Goal: Transaction & Acquisition: Purchase product/service

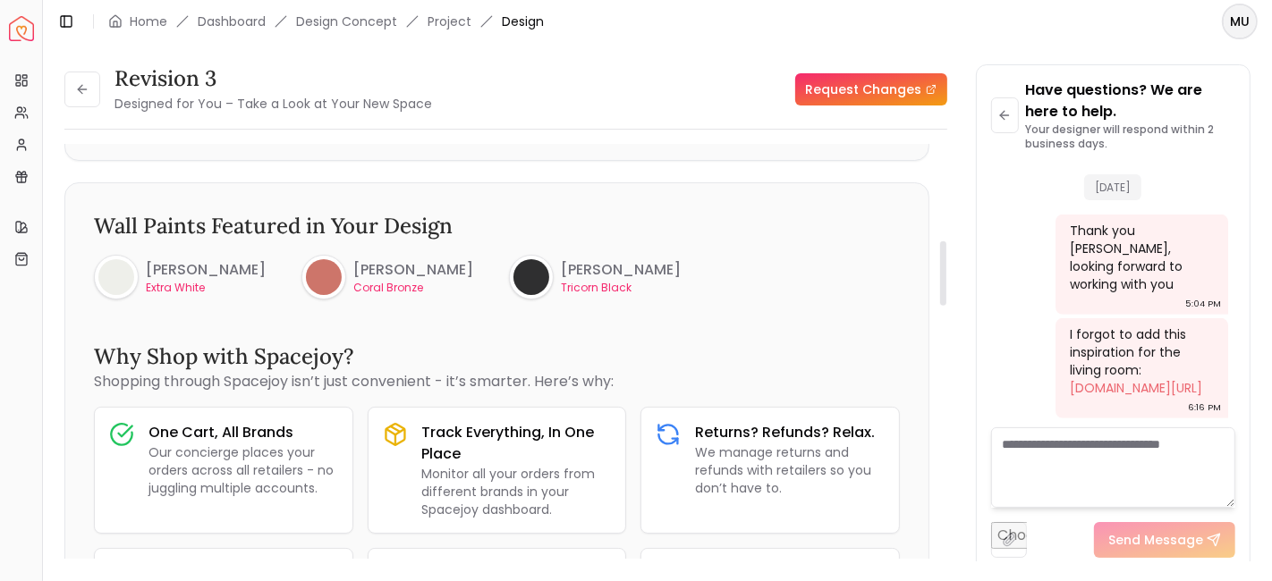
scroll to position [621, 0]
click at [98, 87] on button at bounding box center [82, 90] width 36 height 36
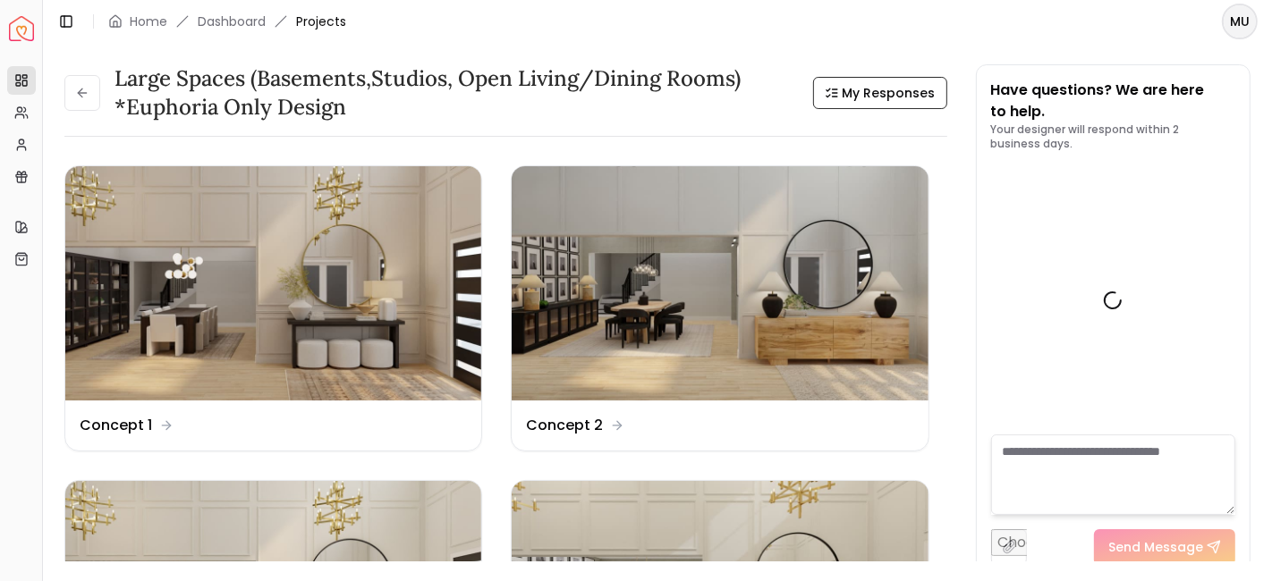
scroll to position [1089, 0]
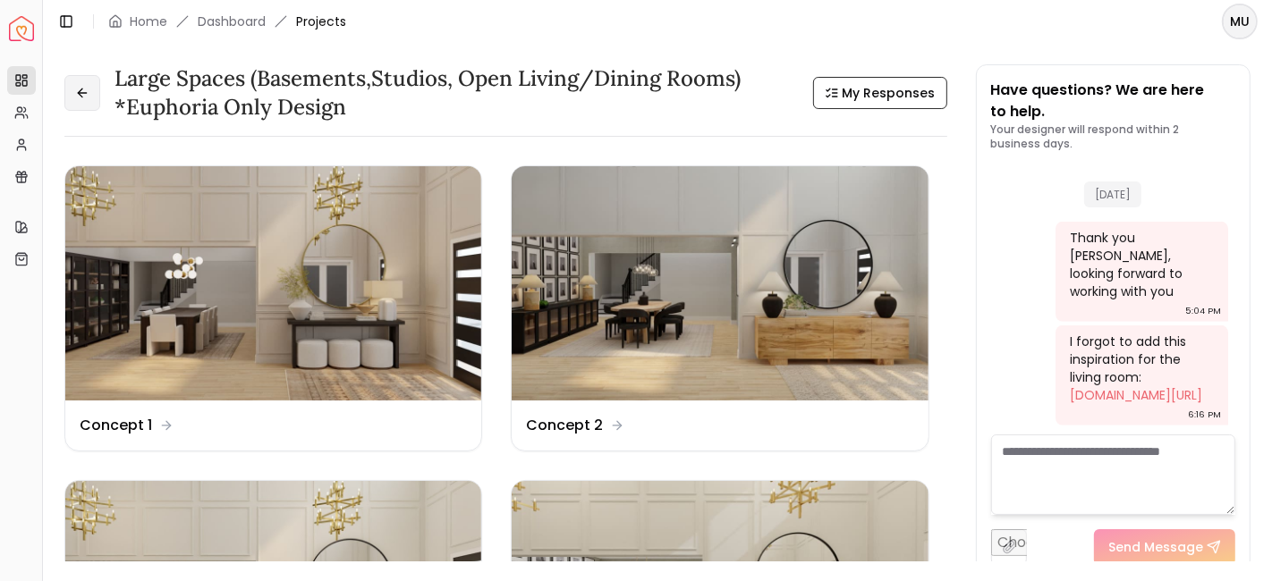
click at [84, 94] on icon at bounding box center [82, 93] width 14 height 14
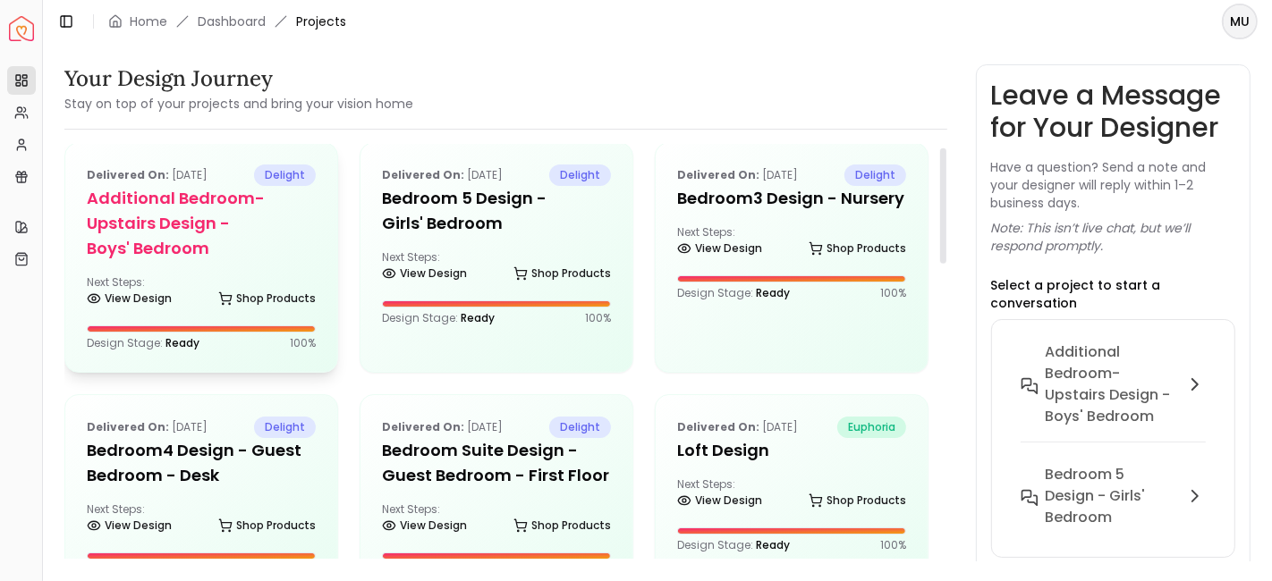
scroll to position [12, 0]
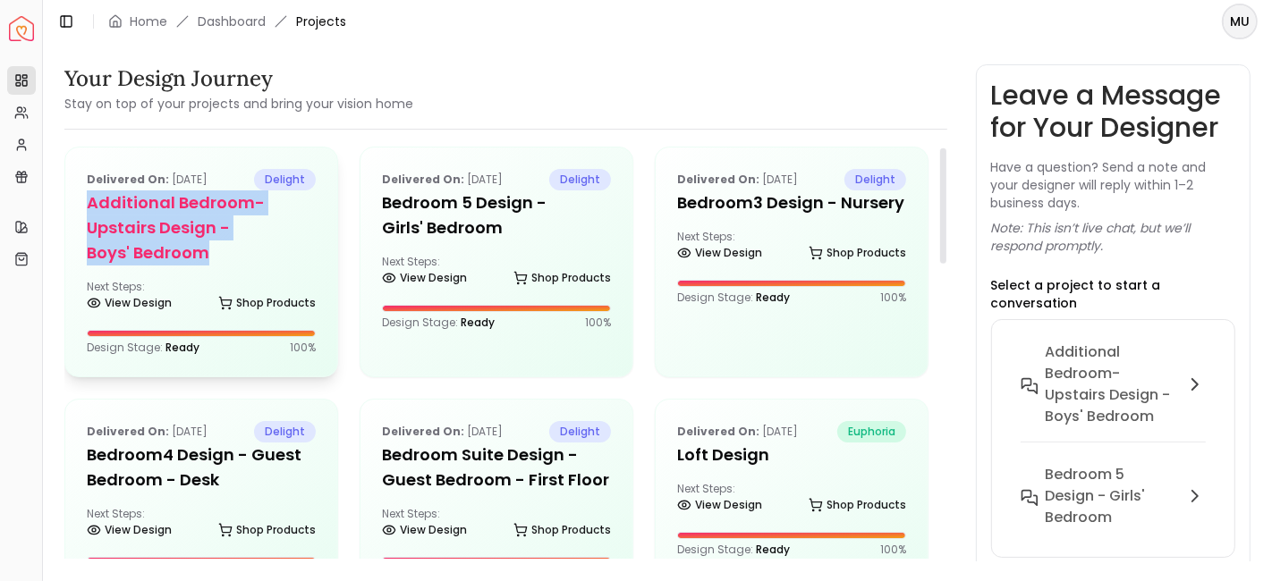
drag, startPoint x: 224, startPoint y: 252, endPoint x: 90, endPoint y: 206, distance: 142.0
click at [90, 206] on h5 "Additional Bedroom-Upstairs design - Boys' Bedroom" at bounding box center [201, 227] width 229 height 75
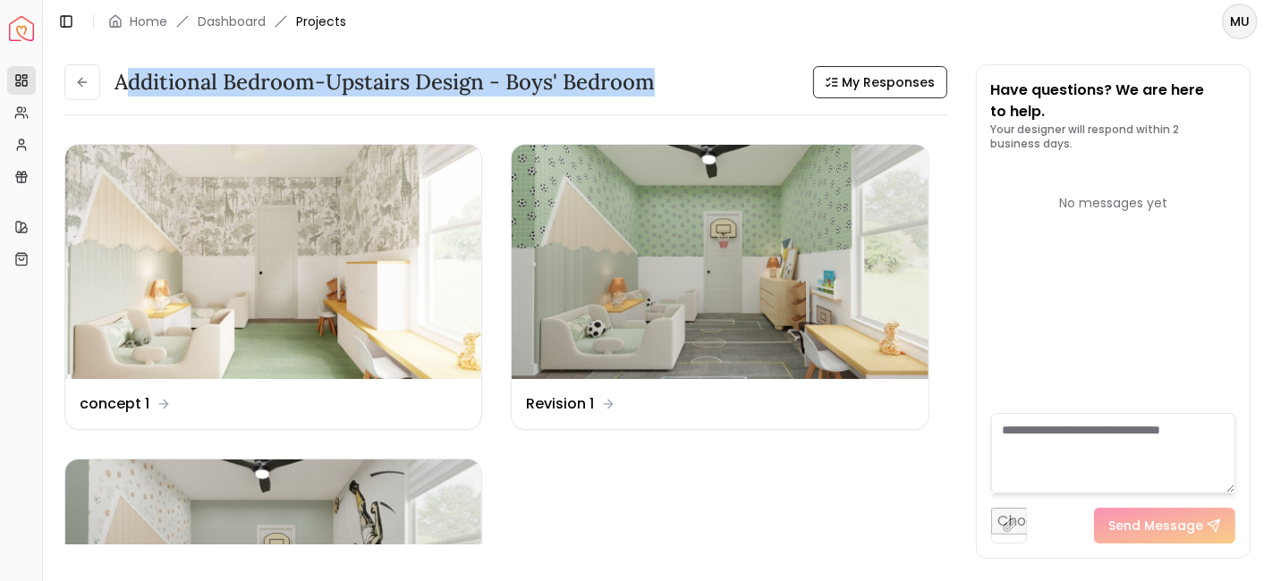
drag, startPoint x: 147, startPoint y: 85, endPoint x: 646, endPoint y: 69, distance: 499.2
click at [646, 69] on h3 "Additional Bedroom-Upstairs design - Boys' Bedroom" at bounding box center [384, 82] width 540 height 29
copy h3 "dditional Bedroom-Upstairs design - Boys' Bedroom"
drag, startPoint x: 116, startPoint y: 77, endPoint x: 695, endPoint y: 72, distance: 578.6
click at [695, 72] on div "Additional Bedroom-Upstairs design - Boys' Bedroom My Responses" at bounding box center [505, 82] width 883 height 36
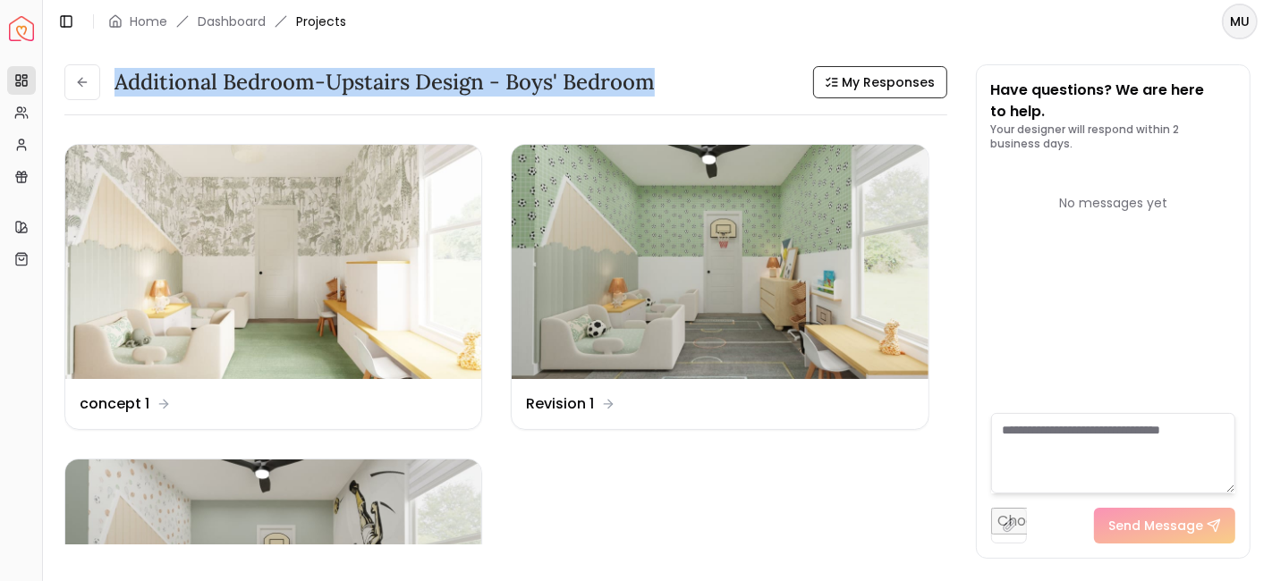
copy h3 "Additional Bedroom-Upstairs design - Boys' Bedroom"
click at [75, 85] on icon at bounding box center [82, 82] width 14 height 14
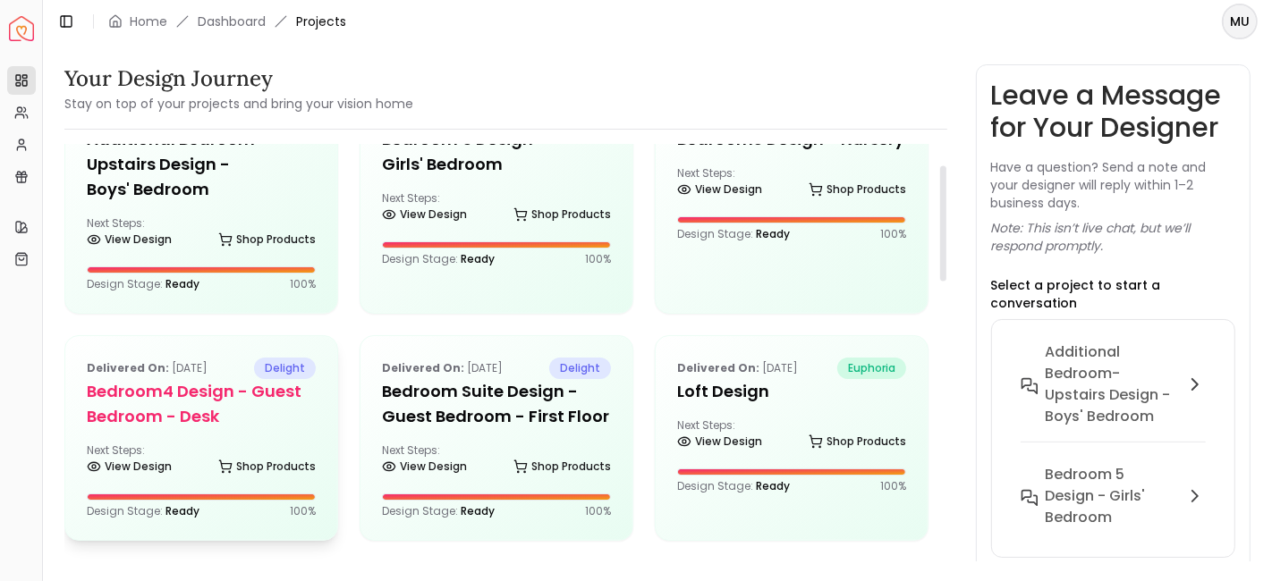
scroll to position [78, 0]
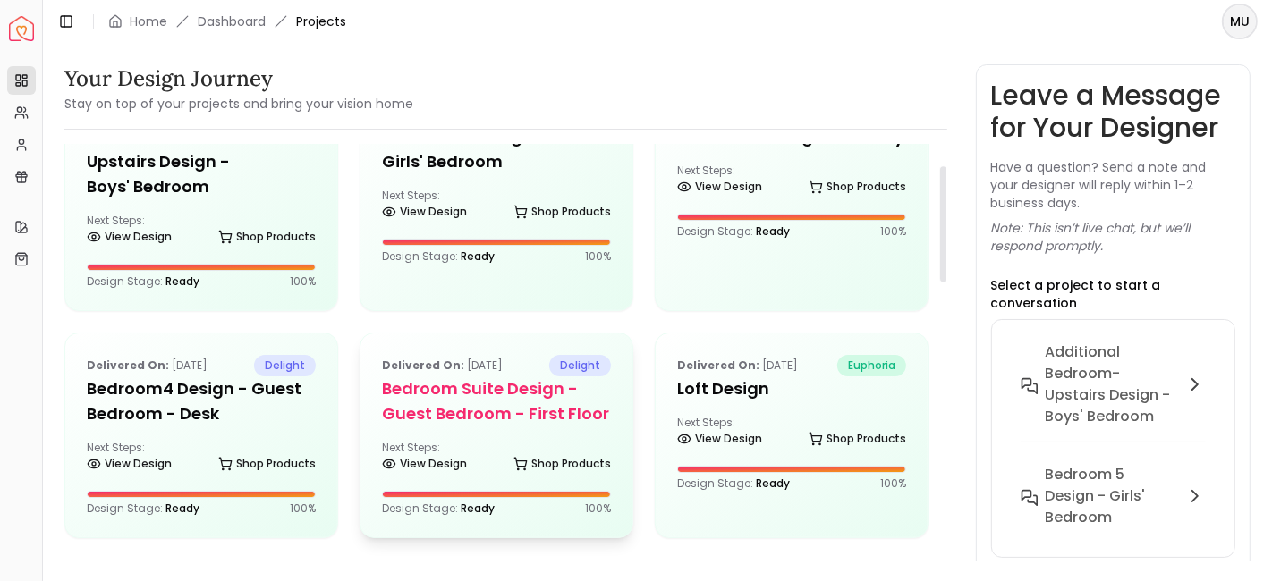
click at [453, 417] on h5 "Bedroom Suite design - Guest Bedroom - First Floor" at bounding box center [496, 401] width 229 height 50
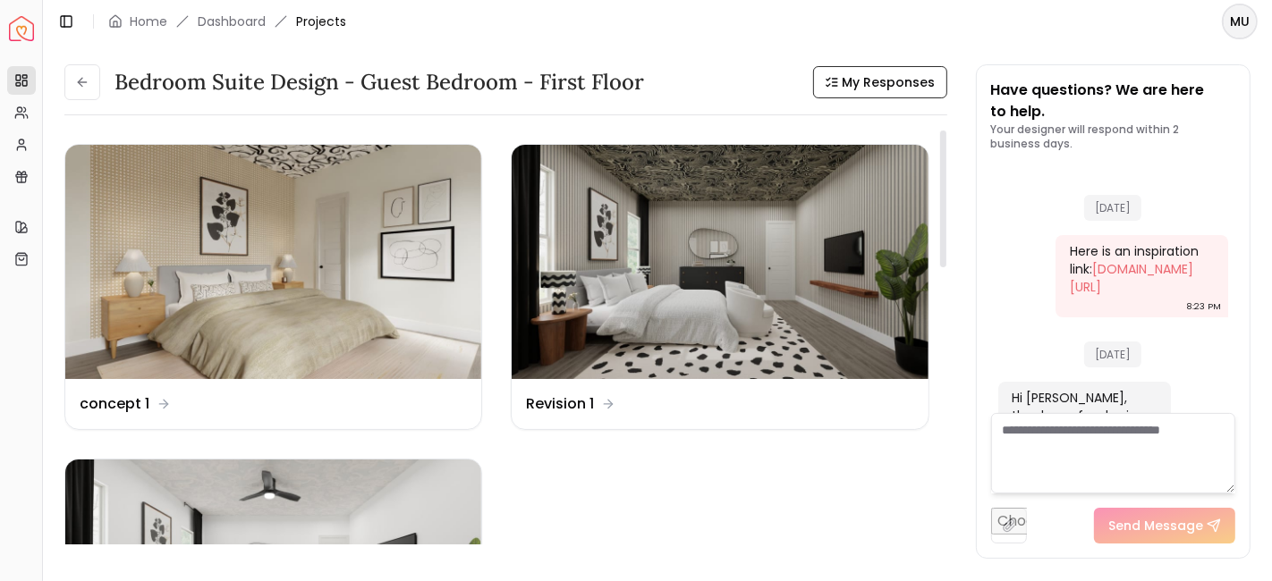
scroll to position [220, 0]
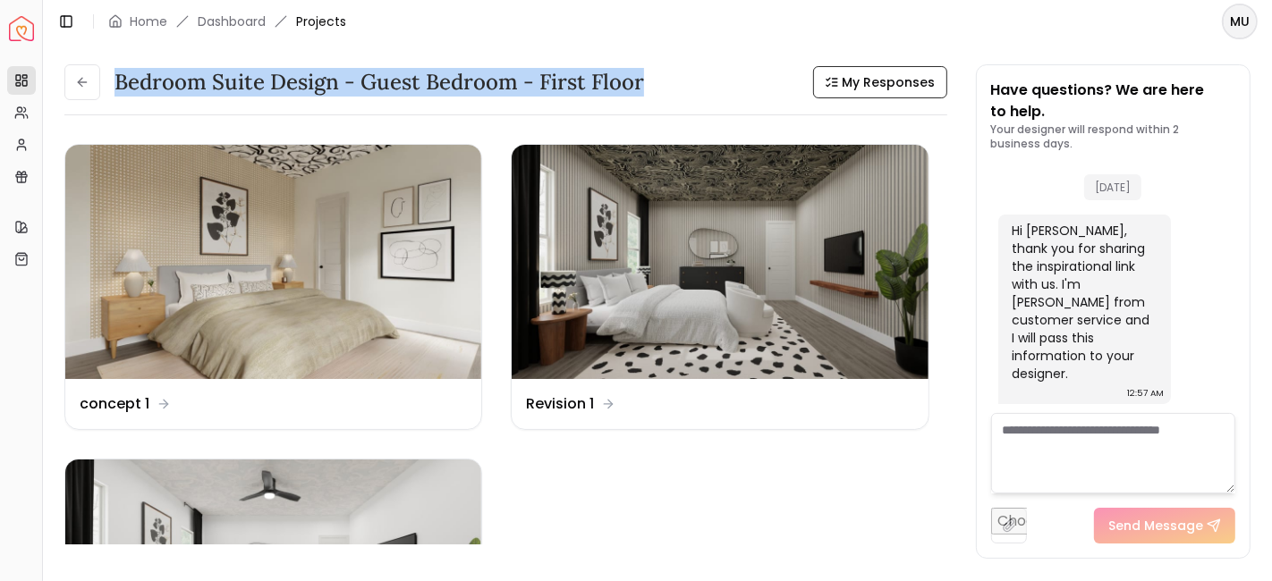
drag, startPoint x: 118, startPoint y: 80, endPoint x: 660, endPoint y: 67, distance: 542.0
click at [660, 67] on div "Bedroom Suite design - Guest Bedroom - First Floor My Responses" at bounding box center [505, 82] width 883 height 36
copy h3 "Bedroom Suite design - Guest Bedroom - First Floor"
click at [96, 78] on button at bounding box center [82, 82] width 36 height 36
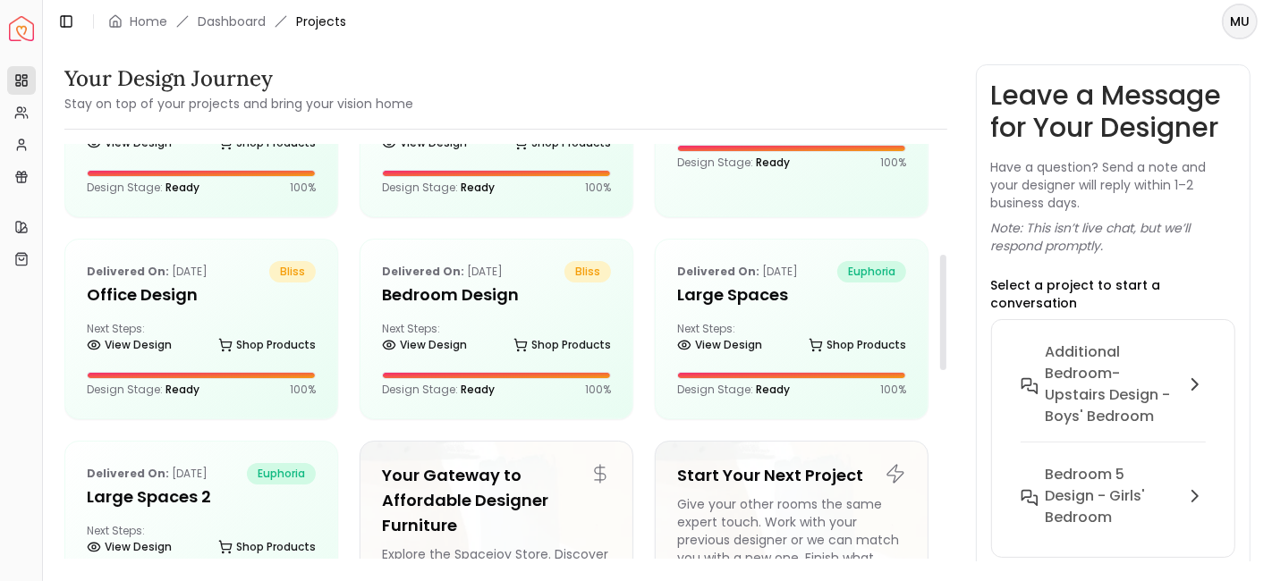
scroll to position [396, 0]
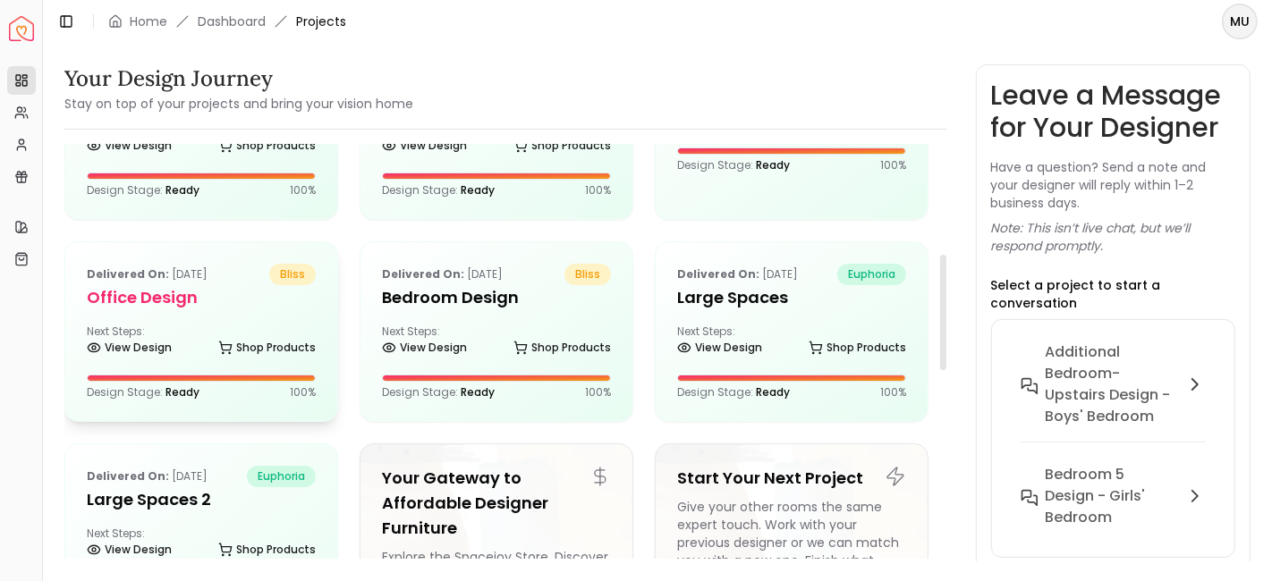
click at [177, 325] on div "Next Steps: View Design Shop Products" at bounding box center [201, 343] width 229 height 36
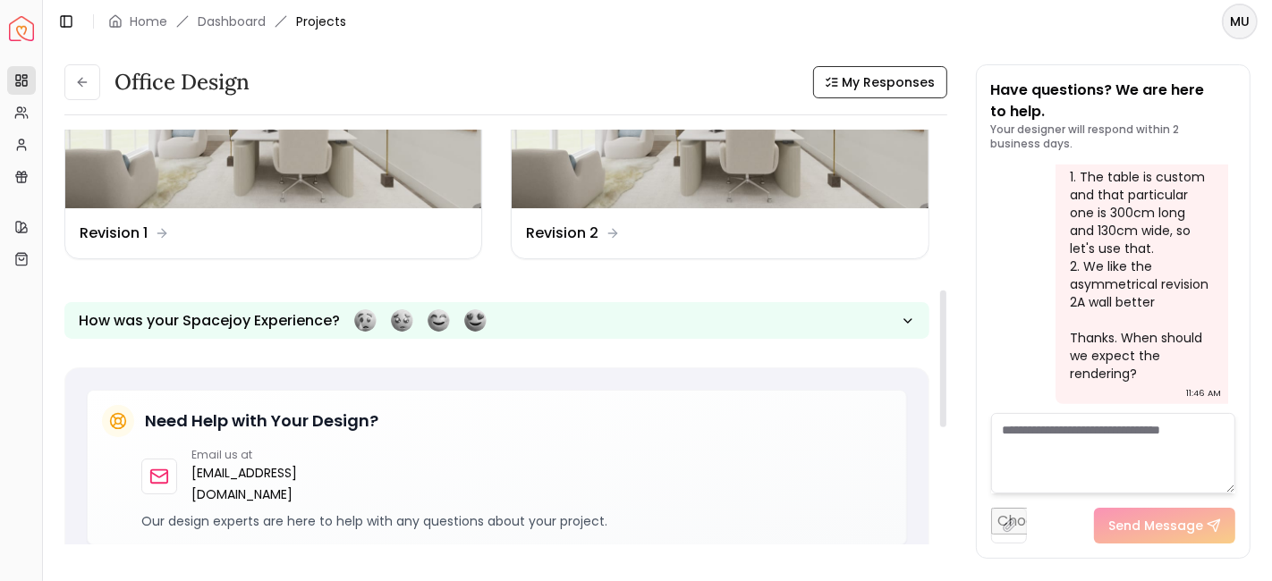
scroll to position [486, 0]
click at [558, 236] on dd "Revision 2" at bounding box center [562, 232] width 72 height 21
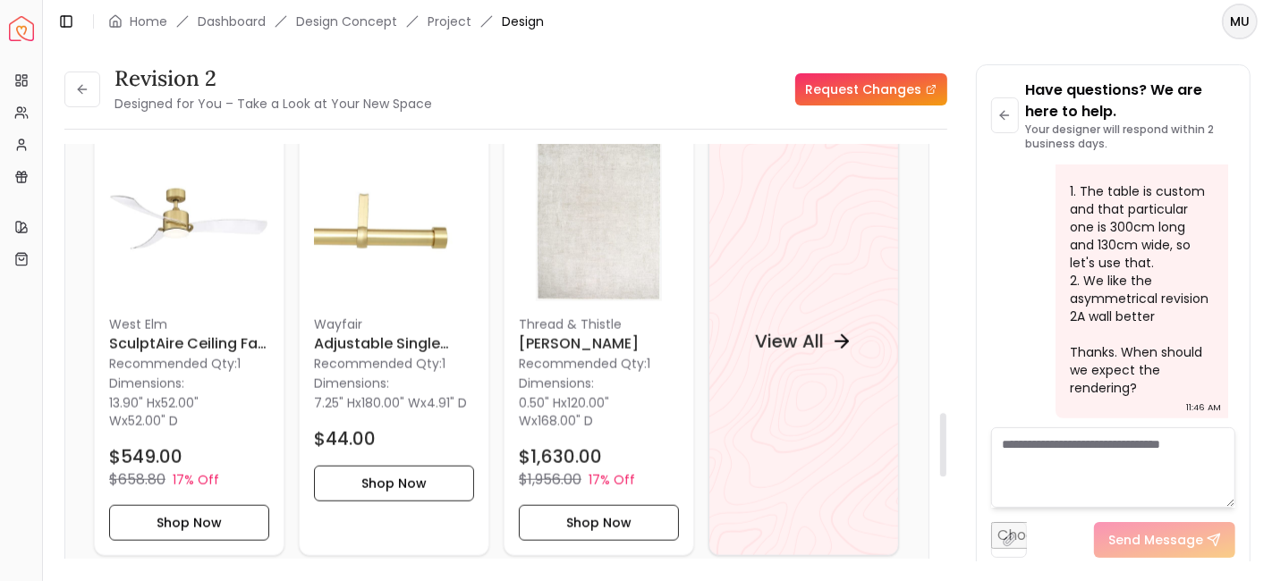
scroll to position [1754, 0]
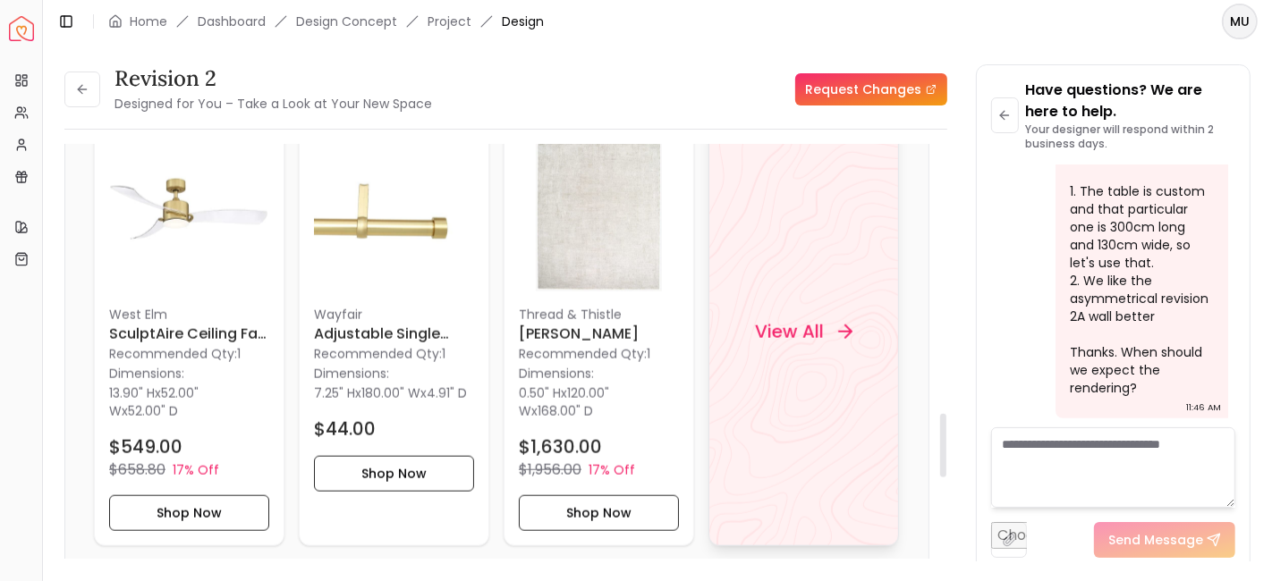
click at [824, 318] on div "View All" at bounding box center [803, 332] width 140 height 54
